Goal: Information Seeking & Learning: Find specific fact

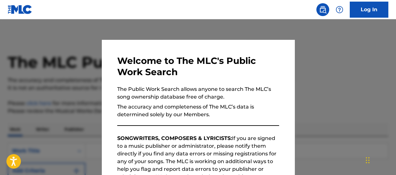
click at [327, 55] on div at bounding box center [198, 106] width 396 height 175
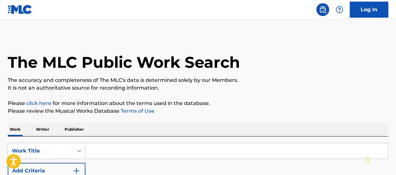
click at [106, 154] on input "Search Form" at bounding box center [237, 150] width 303 height 15
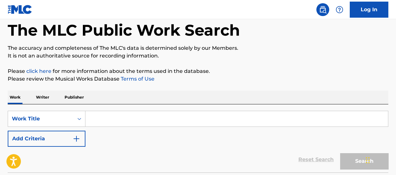
scroll to position [64, 0]
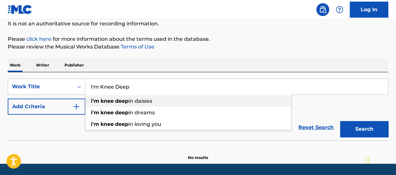
type input "I'm Knee Deep"
click at [148, 98] on span "in daisies" at bounding box center [141, 101] width 24 height 6
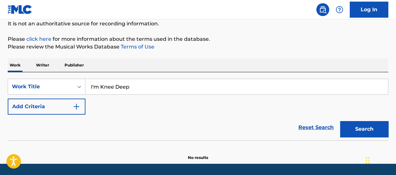
click at [361, 127] on button "Search" at bounding box center [365, 129] width 48 height 16
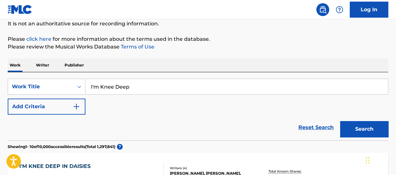
click at [78, 105] on img "Search Form" at bounding box center [77, 107] width 8 height 8
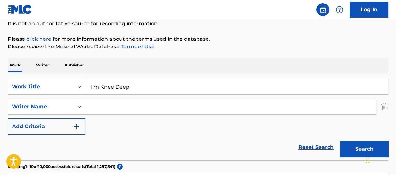
click at [102, 106] on input "Search Form" at bounding box center [231, 106] width 291 height 15
type input "S"
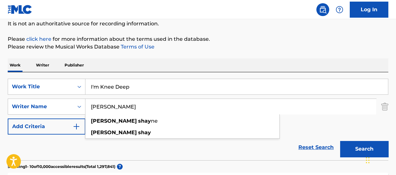
type input "[PERSON_NAME]"
click at [341, 141] on button "Search" at bounding box center [365, 149] width 48 height 16
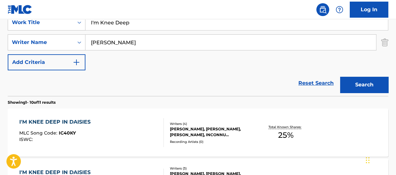
scroll to position [161, 0]
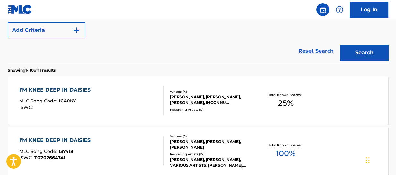
click at [79, 89] on div "I'M KNEE DEEP IN DAISIES" at bounding box center [56, 90] width 75 height 8
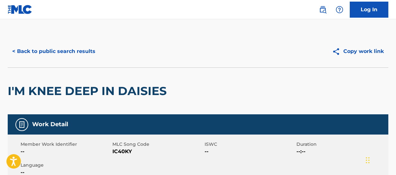
click at [87, 51] on button "< Back to public search results" at bounding box center [54, 51] width 92 height 16
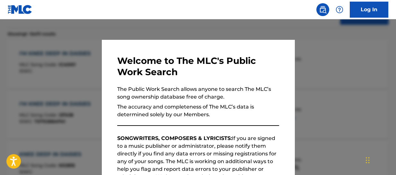
click at [341, 74] on div at bounding box center [198, 106] width 396 height 175
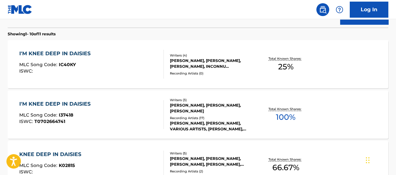
click at [75, 101] on div "I'M KNEE DEEP IN DAISIES" at bounding box center [56, 104] width 75 height 8
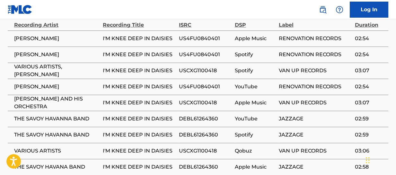
scroll to position [484, 0]
